Goal: Information Seeking & Learning: Learn about a topic

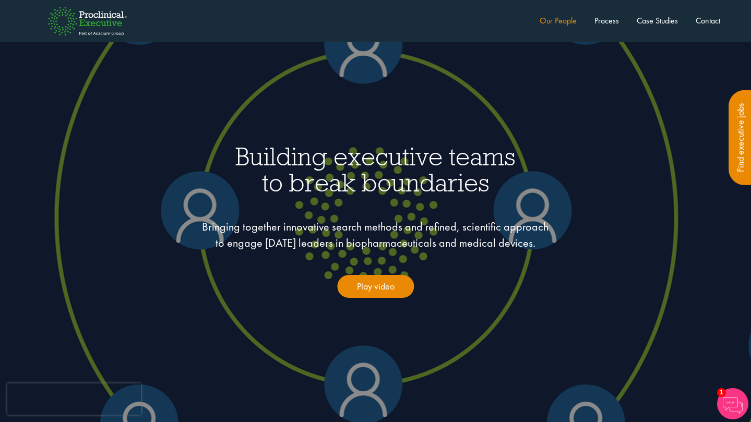
click at [555, 19] on link "Our People" at bounding box center [558, 20] width 37 height 11
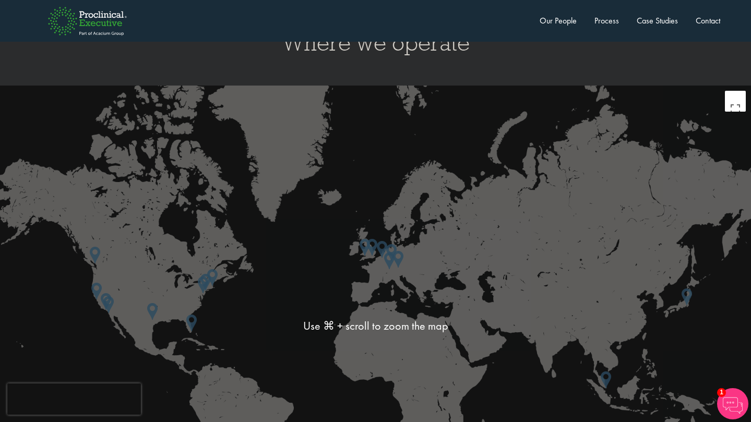
scroll to position [2697, 0]
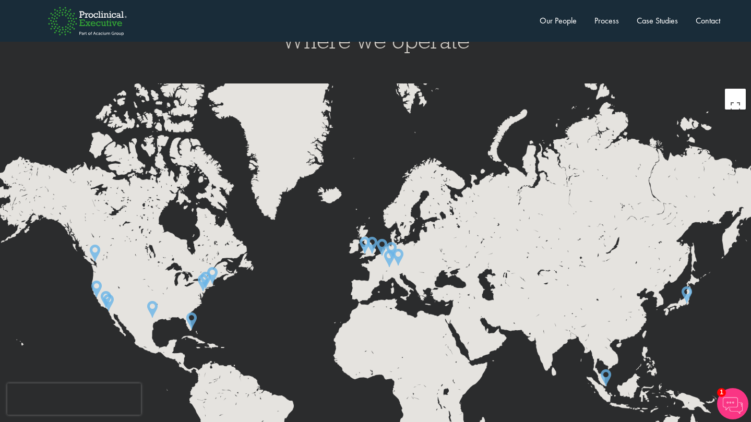
click at [154, 301] on img at bounding box center [152, 309] width 10 height 17
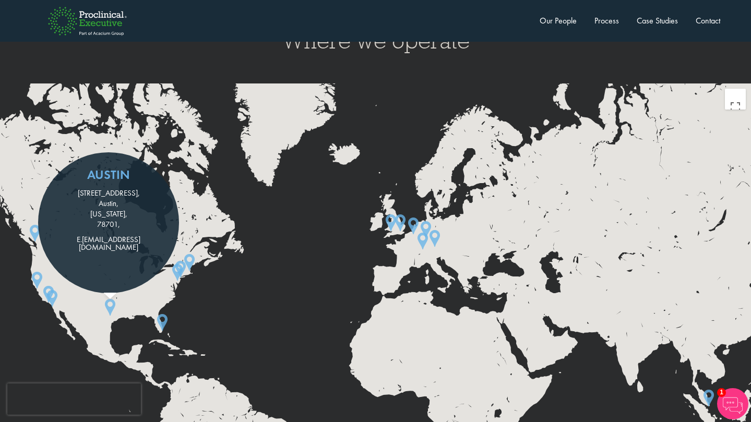
click at [288, 295] on div "To navigate, press the arrow keys. Austin [STREET_ADDRESS][US_STATE] [EMAIL_ADD…" at bounding box center [375, 324] width 751 height 480
click at [558, 18] on link "Our People" at bounding box center [558, 20] width 37 height 11
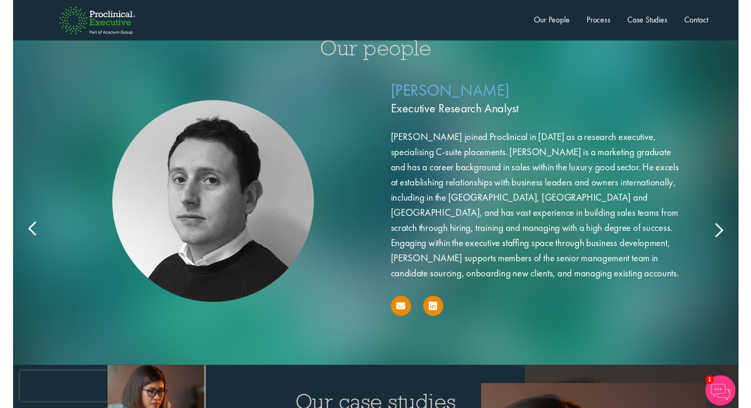
scroll to position [1674, 0]
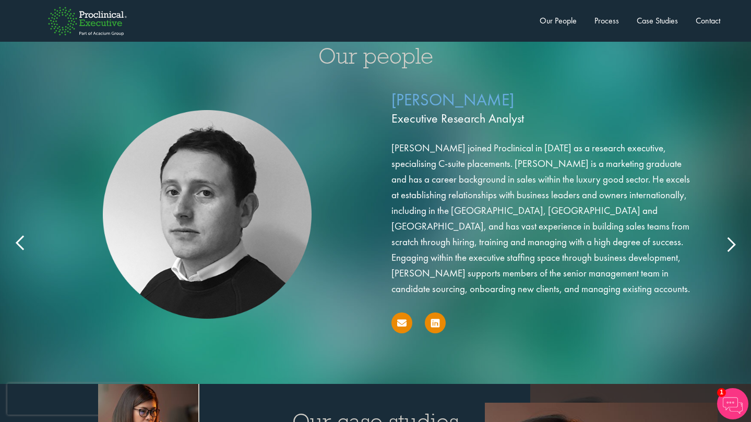
click at [731, 244] on icon at bounding box center [731, 244] width 0 height 0
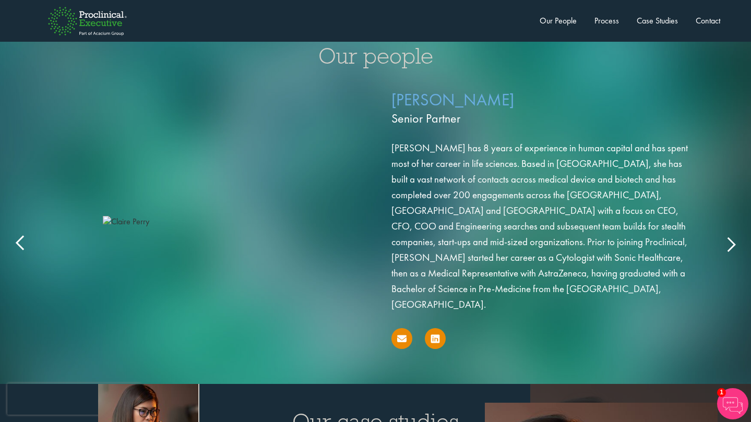
click at [731, 244] on icon at bounding box center [731, 244] width 0 height 0
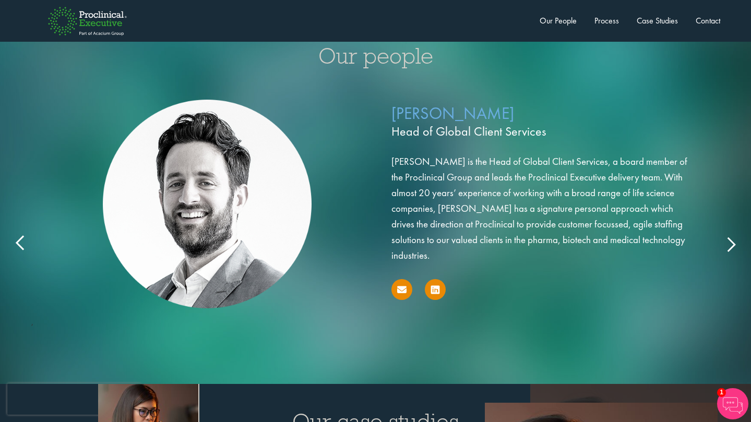
click at [731, 244] on icon at bounding box center [731, 244] width 0 height 0
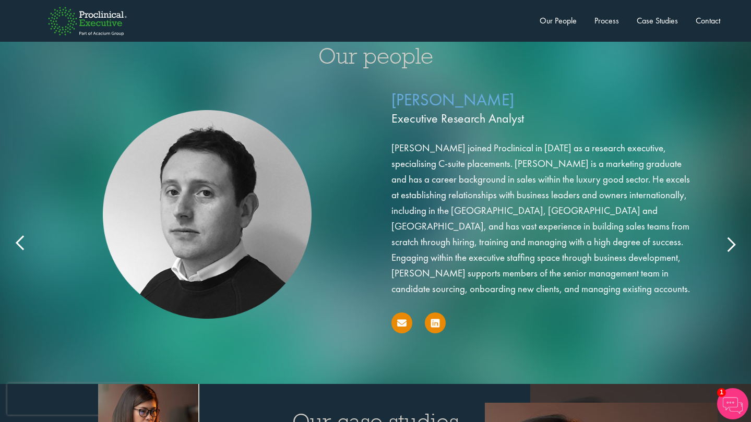
click at [731, 244] on icon at bounding box center [731, 244] width 0 height 0
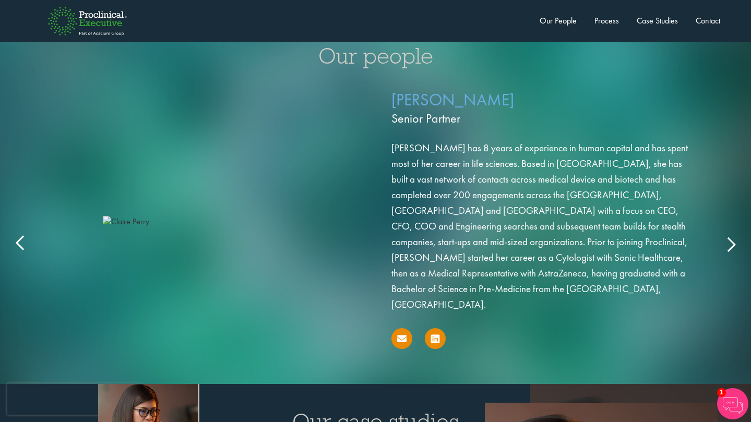
click at [224, 216] on img at bounding box center [207, 222] width 209 height 12
click at [434, 334] on icon at bounding box center [435, 339] width 8 height 10
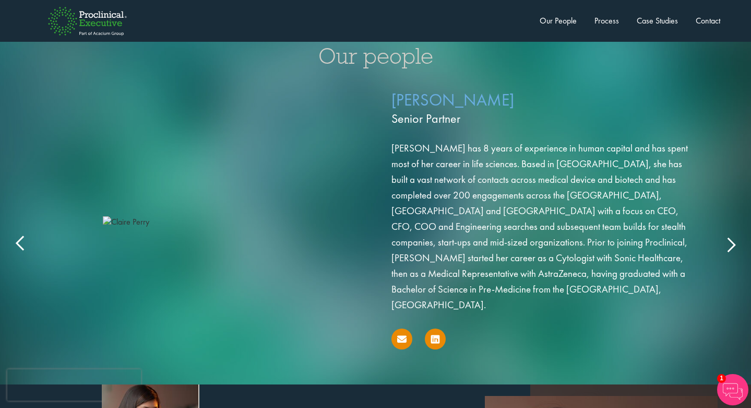
click at [731, 244] on icon at bounding box center [731, 244] width 0 height 0
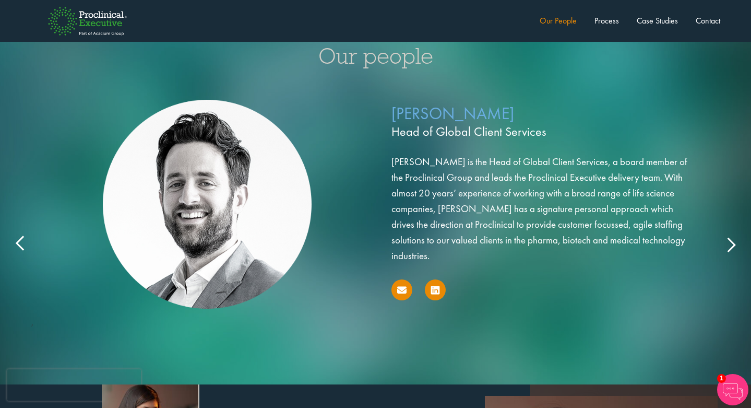
click at [549, 22] on link "Our People" at bounding box center [558, 20] width 37 height 11
click at [551, 17] on link "Our People" at bounding box center [558, 20] width 37 height 11
click at [551, 18] on link "Our People" at bounding box center [558, 20] width 37 height 11
click at [731, 244] on icon at bounding box center [731, 244] width 0 height 0
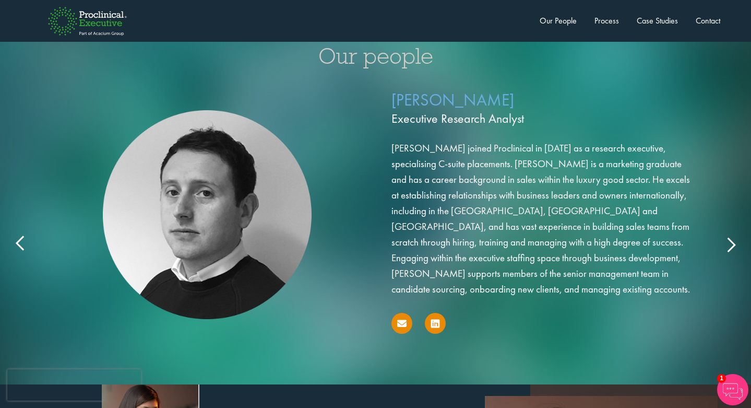
click at [731, 244] on icon at bounding box center [731, 244] width 0 height 0
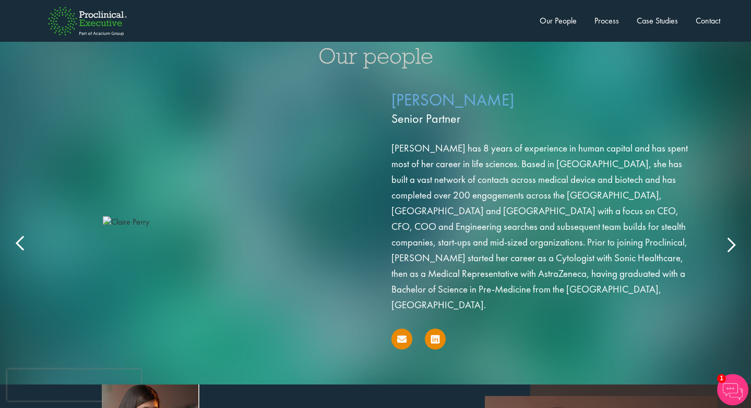
click at [731, 244] on icon at bounding box center [731, 244] width 0 height 0
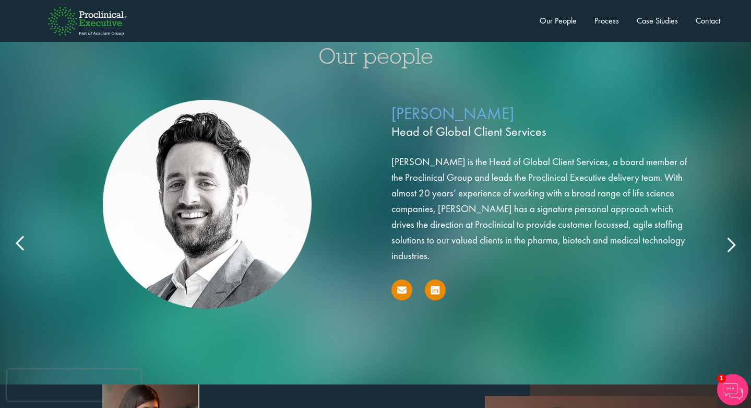
click at [731, 244] on icon at bounding box center [731, 244] width 0 height 0
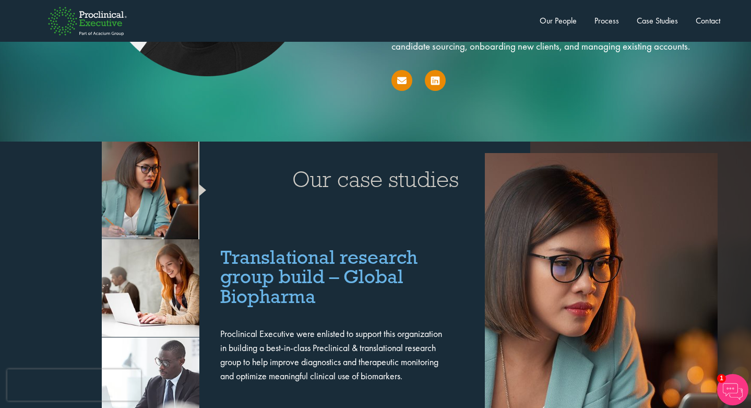
scroll to position [1901, 0]
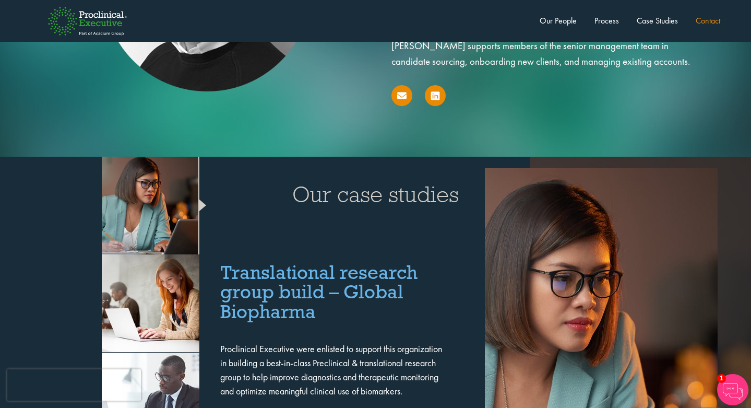
click at [705, 20] on link "Contact" at bounding box center [708, 20] width 25 height 11
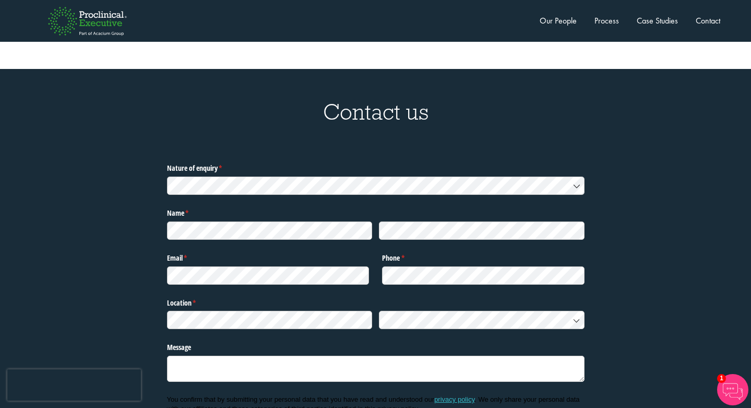
scroll to position [3219, 0]
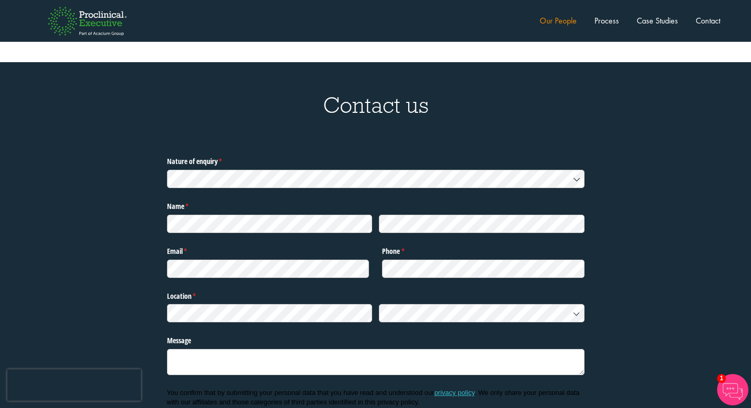
click at [551, 19] on link "Our People" at bounding box center [558, 20] width 37 height 11
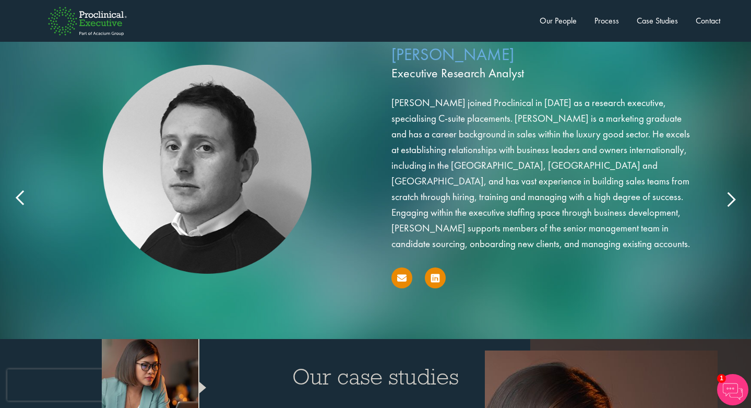
scroll to position [1674, 0]
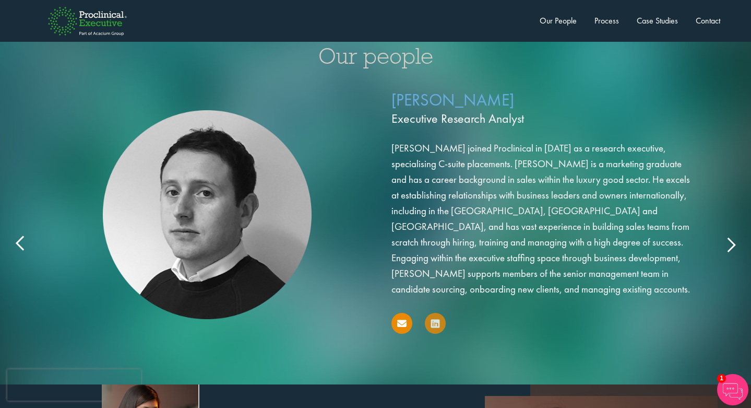
click at [434, 318] on icon at bounding box center [435, 323] width 8 height 10
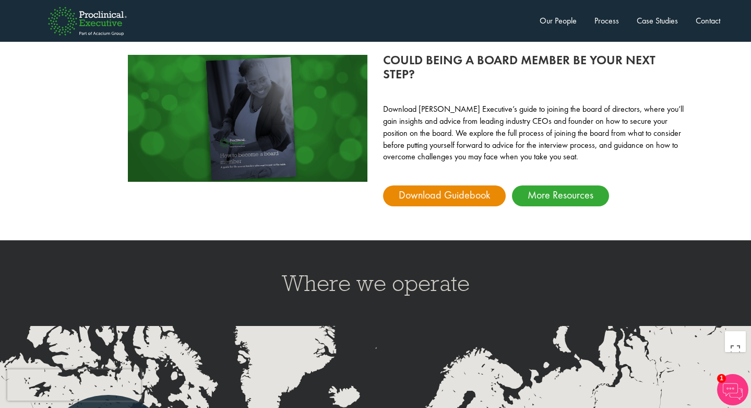
scroll to position [2508, 0]
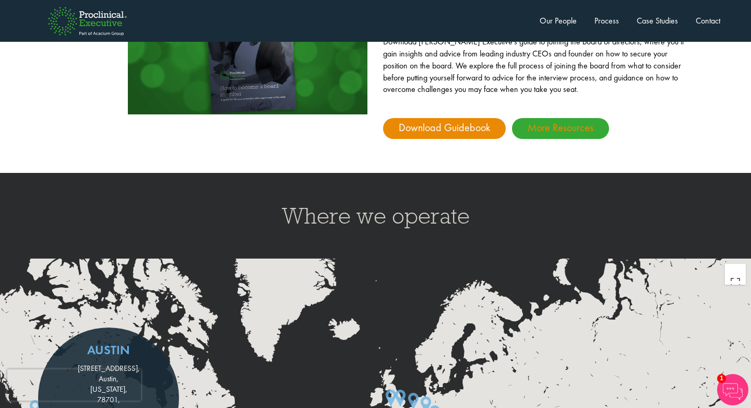
click at [544, 118] on link "More Resources" at bounding box center [560, 128] width 97 height 21
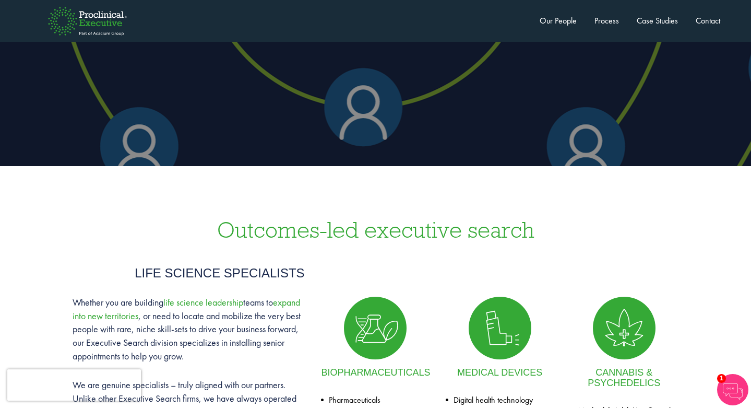
scroll to position [0, 0]
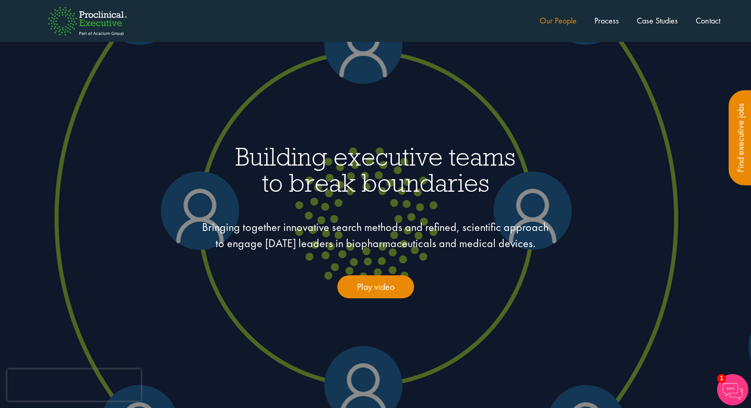
click at [556, 19] on link "Our People" at bounding box center [558, 20] width 37 height 11
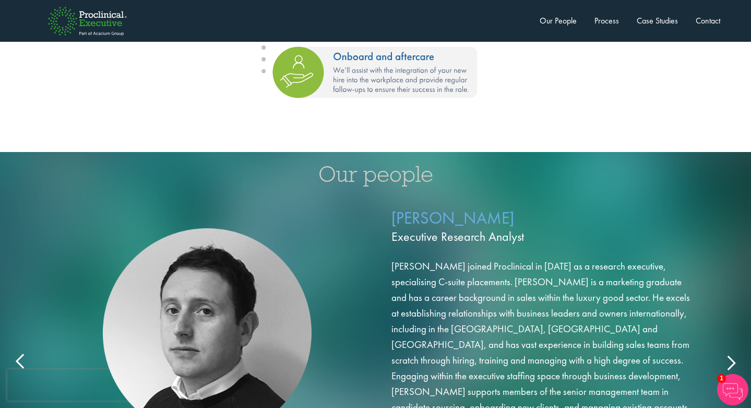
scroll to position [1674, 0]
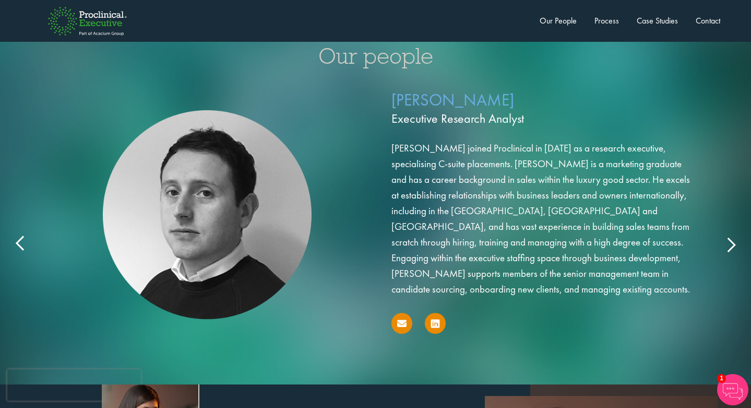
click at [732, 222] on div "[PERSON_NAME] Executive Research Analyst [PERSON_NAME] joined Proclinical in [D…" at bounding box center [375, 226] width 731 height 286
click at [731, 244] on icon at bounding box center [731, 244] width 0 height 0
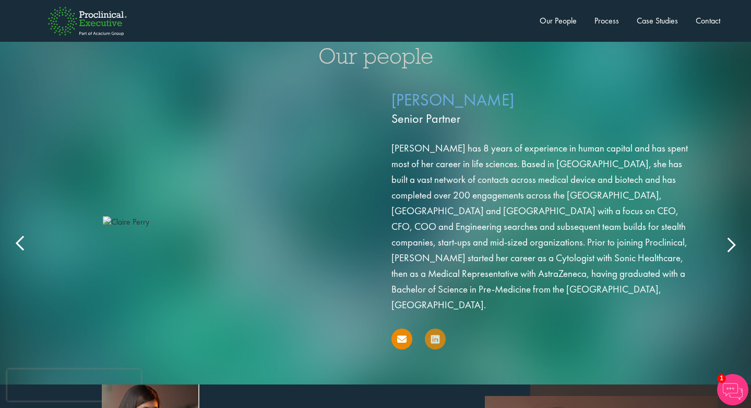
click at [436, 334] on icon at bounding box center [435, 339] width 8 height 10
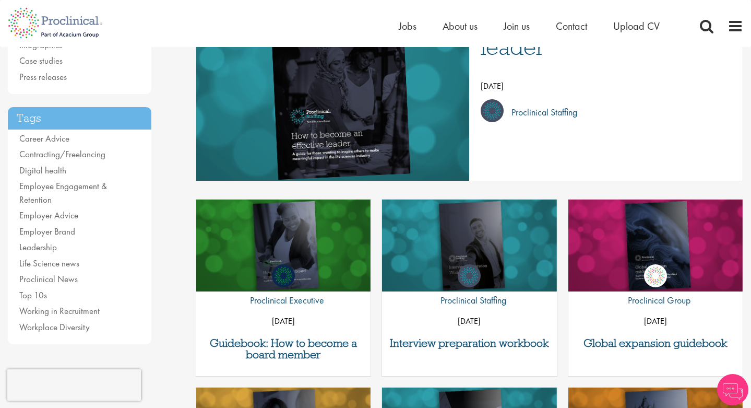
scroll to position [323, 0]
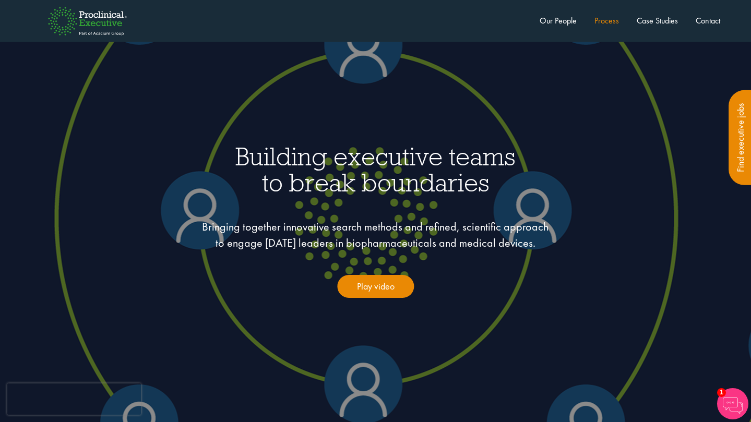
click at [602, 17] on link "Process" at bounding box center [607, 20] width 25 height 11
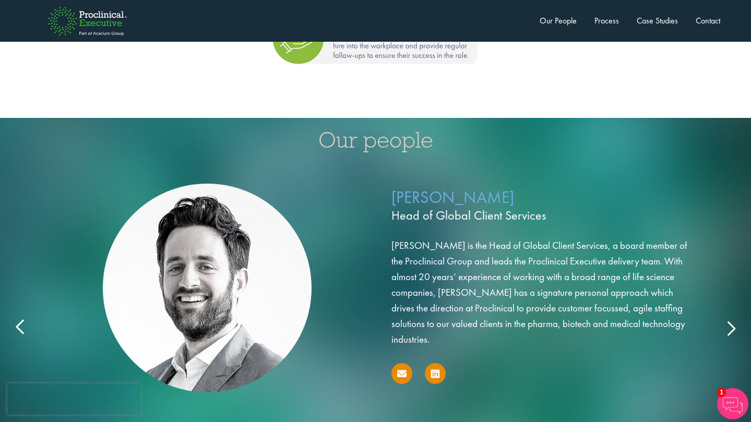
scroll to position [1675, 0]
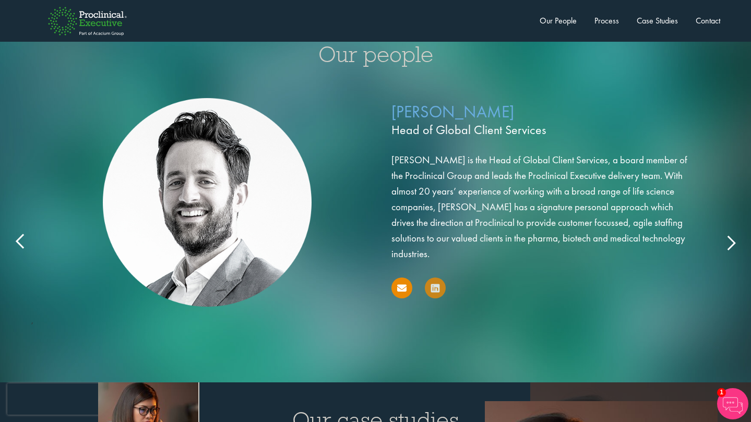
click at [435, 283] on icon at bounding box center [435, 288] width 8 height 10
